Goal: Find specific page/section: Find specific page/section

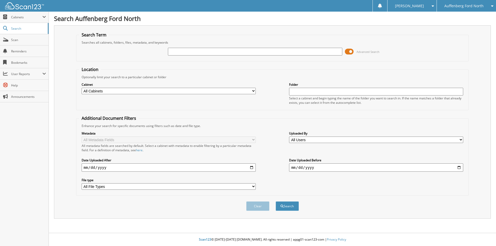
click at [186, 50] on input "text" at bounding box center [255, 52] width 174 height 8
type input "515273"
click at [275, 201] on button "Search" at bounding box center [286, 206] width 23 height 10
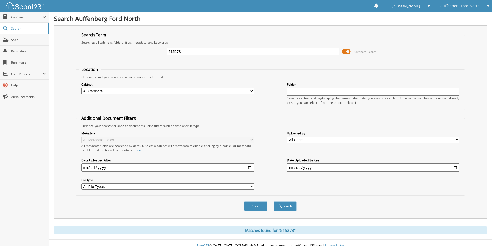
click at [346, 50] on span at bounding box center [346, 52] width 9 height 8
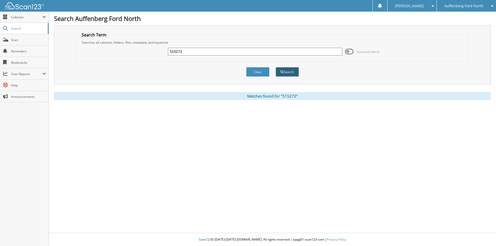
click at [292, 73] on button "Search" at bounding box center [286, 72] width 23 height 10
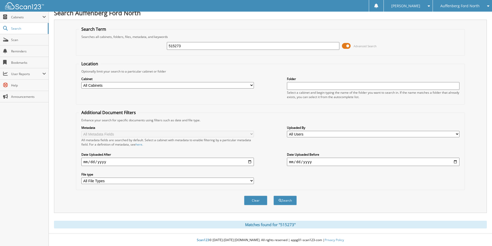
scroll to position [6, 0]
click at [19, 17] on span "Cabinets" at bounding box center [26, 17] width 31 height 4
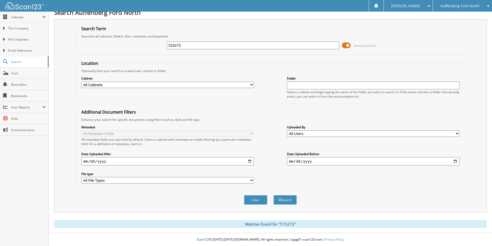
click at [444, 4] on span "Auffenberg Ford North" at bounding box center [459, 5] width 39 height 3
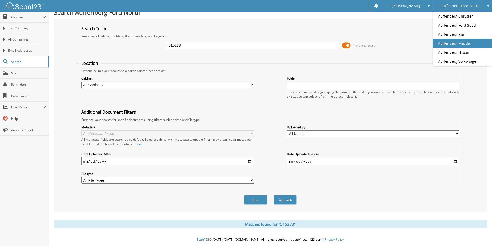
click at [452, 45] on link "Auffenberg Mazda" at bounding box center [462, 43] width 59 height 9
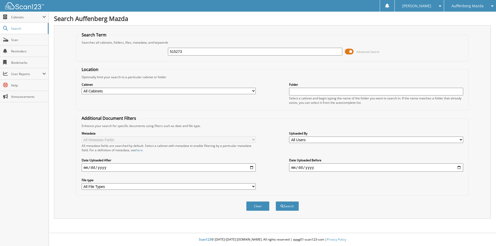
type input "515273"
click at [275, 201] on button "Search" at bounding box center [286, 206] width 23 height 10
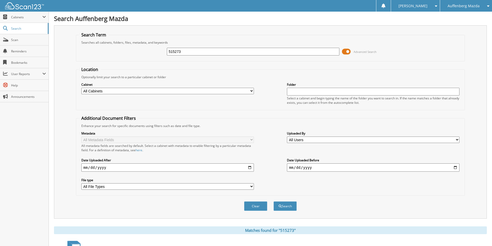
drag, startPoint x: 188, startPoint y: 52, endPoint x: 151, endPoint y: 53, distance: 37.2
click at [151, 53] on div "515273 Advanced Search" at bounding box center [270, 52] width 383 height 14
click at [23, 16] on span "Cabinets" at bounding box center [26, 17] width 31 height 4
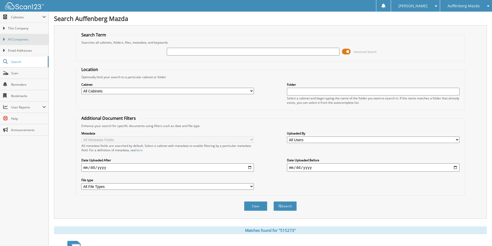
click at [18, 42] on span "All Companies" at bounding box center [27, 39] width 38 height 5
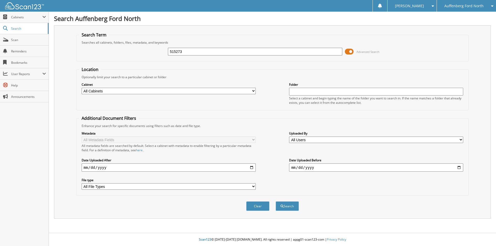
type input "515273"
click at [275, 201] on button "Search" at bounding box center [286, 206] width 23 height 10
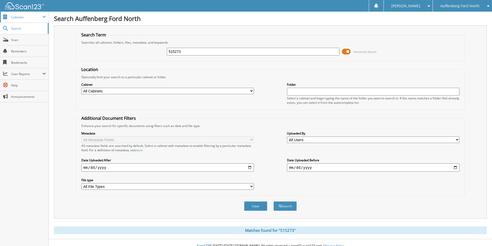
click at [20, 16] on span "Cabinets" at bounding box center [26, 17] width 31 height 4
click at [467, 7] on span "Auffenberg Ford North" at bounding box center [459, 5] width 39 height 3
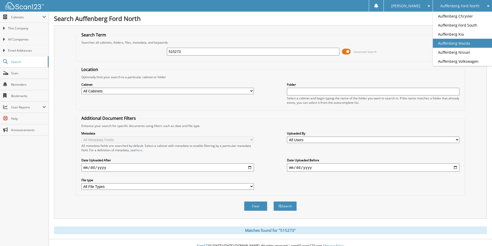
click at [458, 42] on link "Auffenberg Mazda" at bounding box center [462, 43] width 59 height 9
